Goal: Communication & Community: Answer question/provide support

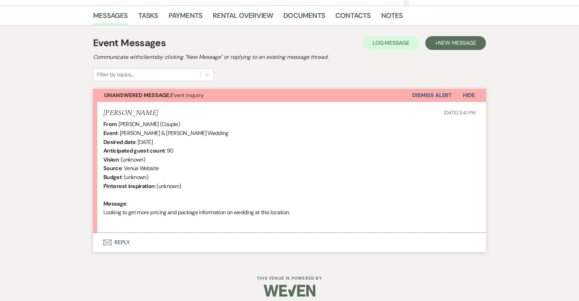
click at [121, 241] on button "Envelope Reply" at bounding box center [289, 242] width 393 height 19
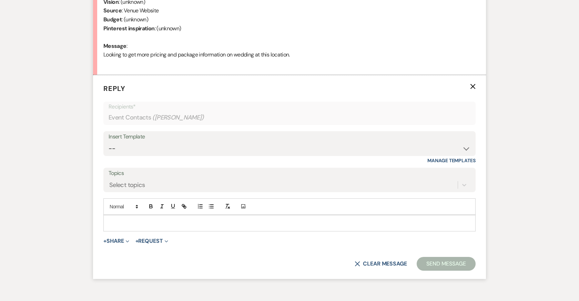
scroll to position [365, 0]
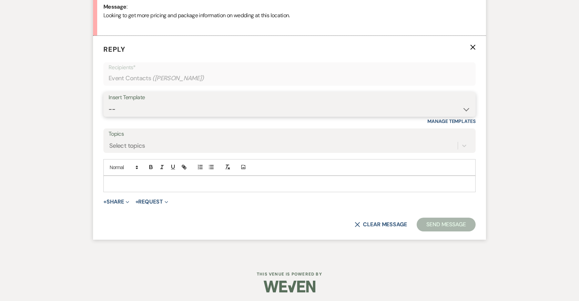
click at [216, 113] on select "-- 2024-25 Follow Up Buy Out Details Menu Tasting Invite Booking Email 2025-Wed…" at bounding box center [290, 109] width 362 height 13
select select "5321"
click at [109, 103] on select "-- 2024-25 Follow Up Buy Out Details Menu Tasting Invite Booking Email 2025-Wed…" at bounding box center [290, 109] width 362 height 13
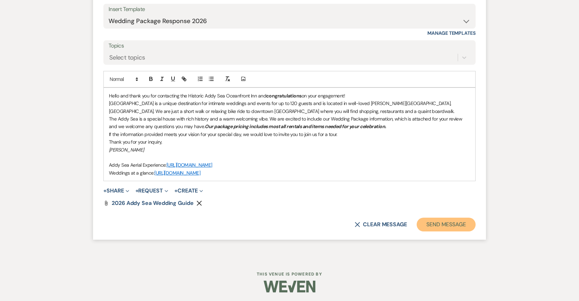
click at [436, 221] on button "Send Message" at bounding box center [446, 225] width 59 height 14
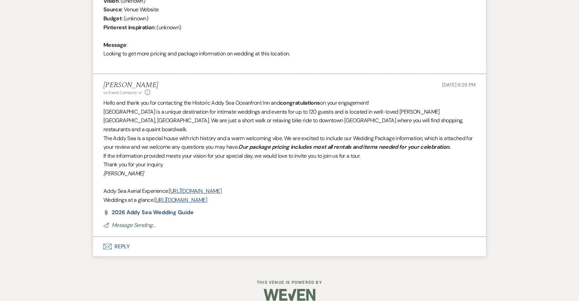
scroll to position [317, 0]
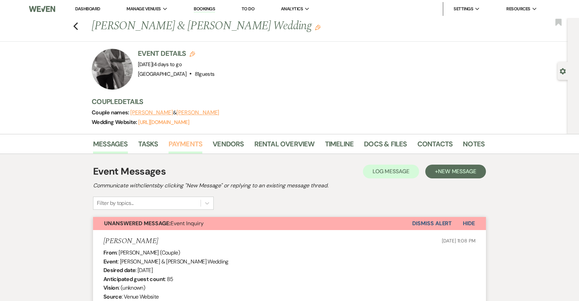
click at [191, 141] on link "Payments" at bounding box center [186, 146] width 34 height 15
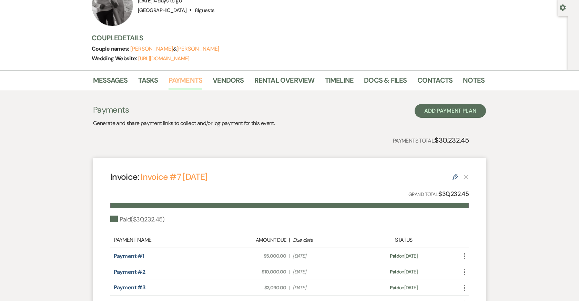
scroll to position [62, 0]
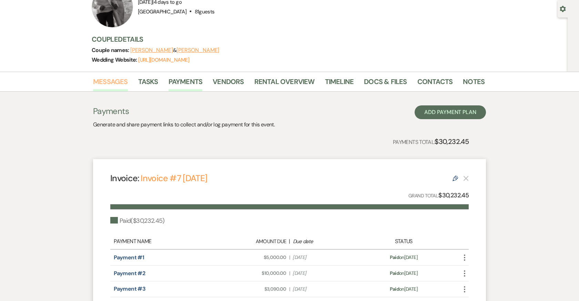
click at [106, 78] on link "Messages" at bounding box center [110, 83] width 35 height 15
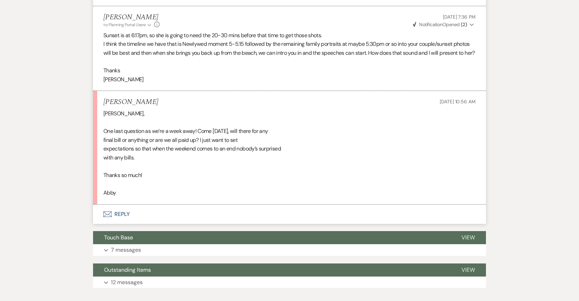
scroll to position [10684, 0]
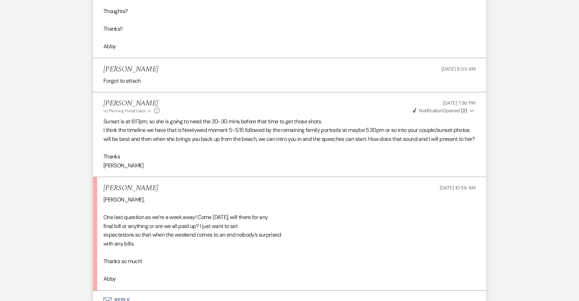
scroll to position [10620, 0]
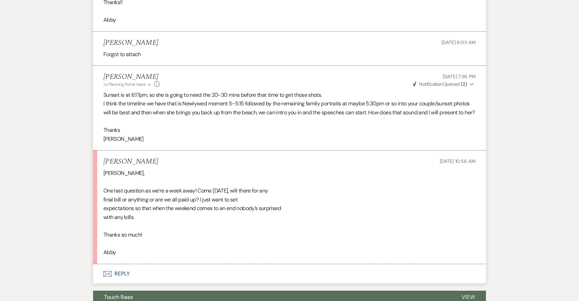
click at [118, 264] on button "Envelope Reply" at bounding box center [289, 273] width 393 height 19
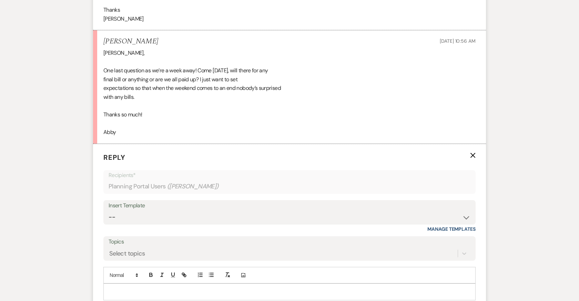
scroll to position [10759, 0]
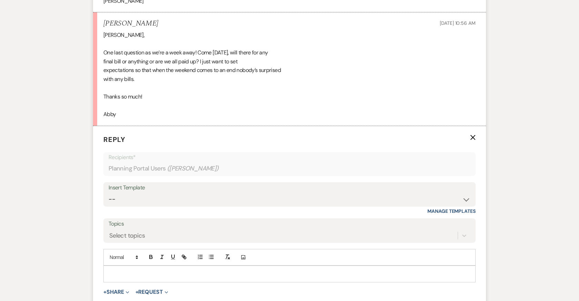
click at [218, 266] on div at bounding box center [289, 274] width 371 height 16
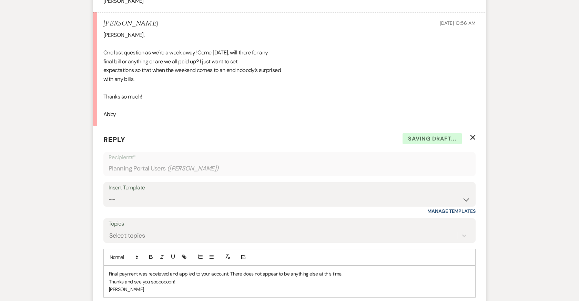
click at [345, 270] on p "Final payment was receieved and applied to your account. There does not appear …" at bounding box center [289, 274] width 361 height 8
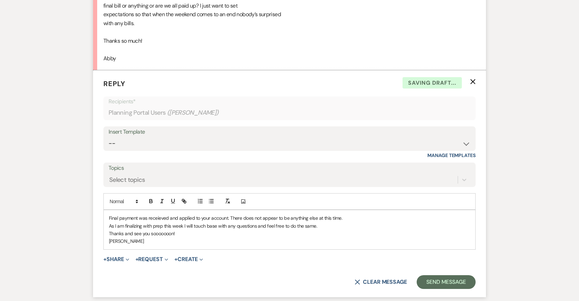
scroll to position [10848, 0]
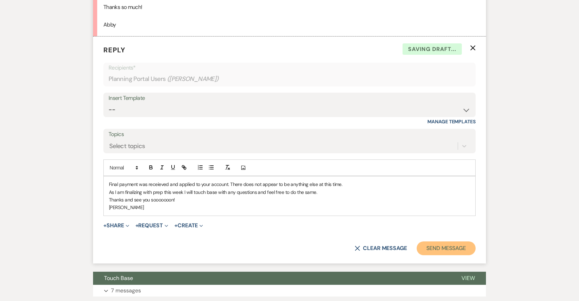
click at [454, 242] on button "Send Message" at bounding box center [446, 249] width 59 height 14
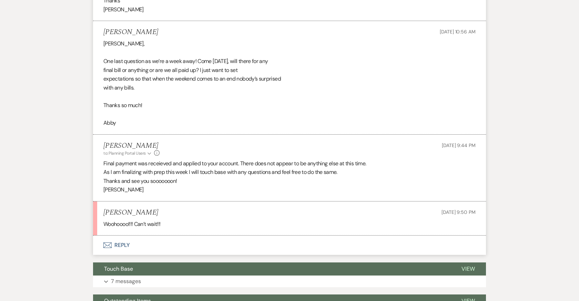
scroll to position [10784, 0]
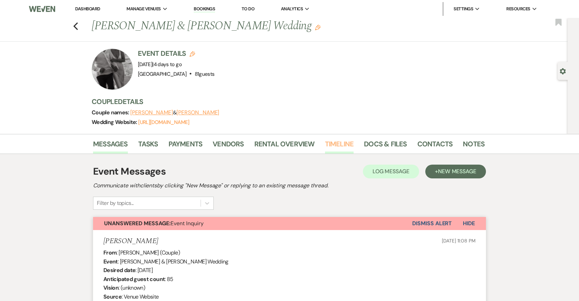
click at [342, 141] on link "Timeline" at bounding box center [339, 146] width 29 height 15
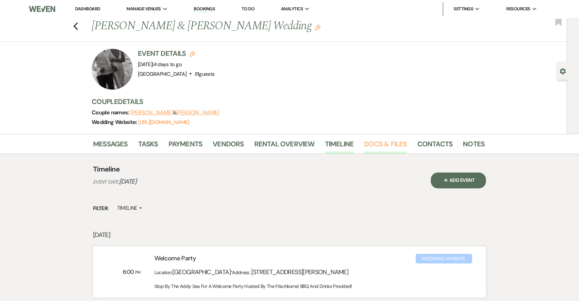
click at [375, 144] on link "Docs & Files" at bounding box center [385, 146] width 43 height 15
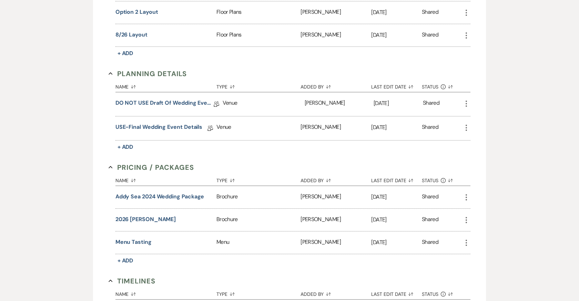
scroll to position [518, 0]
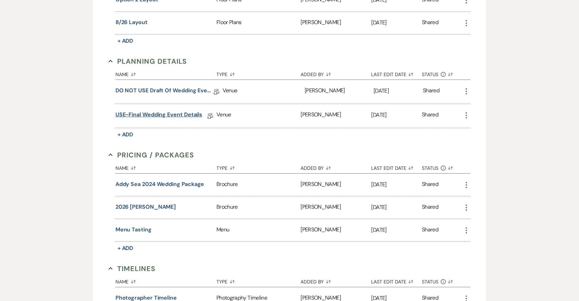
click at [170, 112] on link "USE-Final Wedding Event Details" at bounding box center [158, 116] width 87 height 11
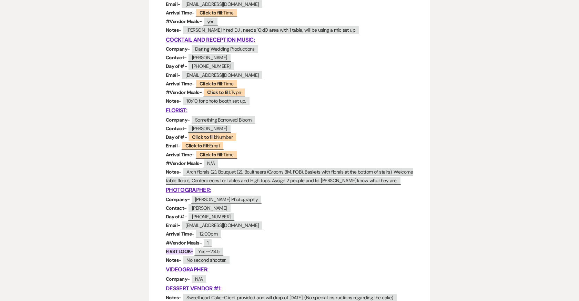
scroll to position [371, 0]
